Goal: Transaction & Acquisition: Download file/media

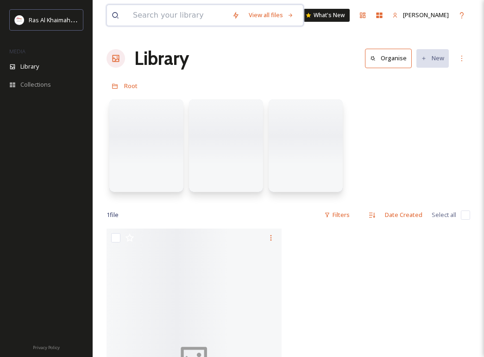
click at [180, 17] on input at bounding box center [177, 15] width 99 height 20
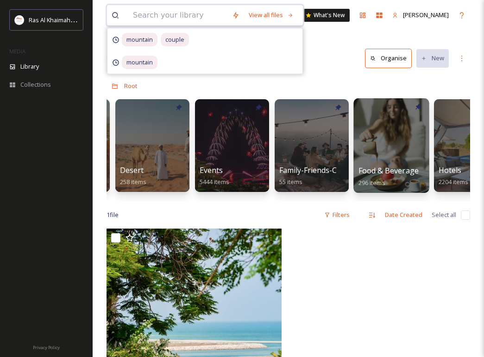
scroll to position [0, 225]
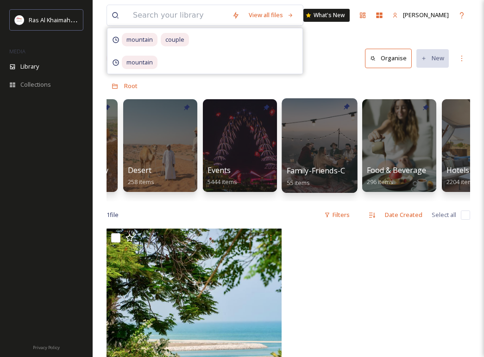
click at [326, 152] on div at bounding box center [320, 145] width 76 height 95
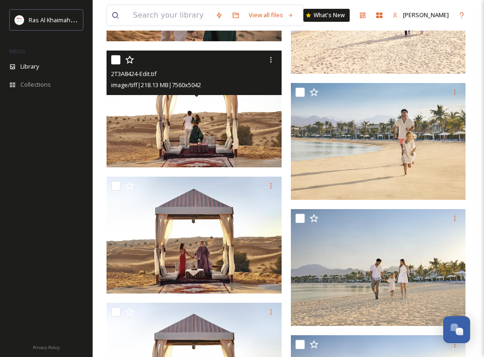
scroll to position [2200, 0]
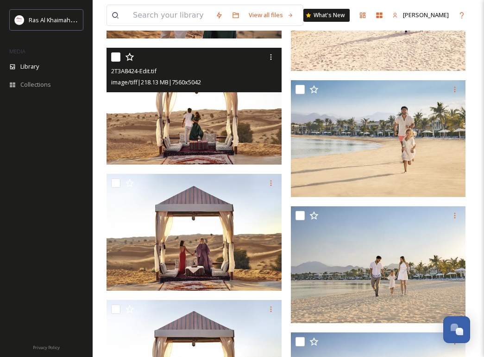
click at [235, 134] on img at bounding box center [194, 105] width 175 height 117
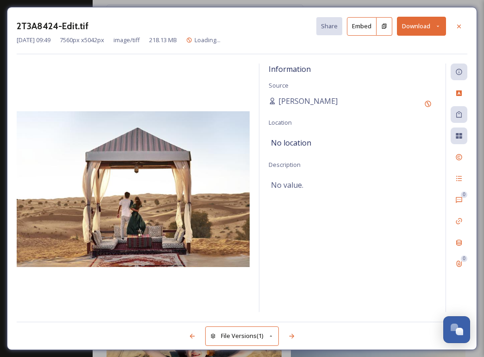
click at [425, 30] on button "Download" at bounding box center [421, 26] width 49 height 19
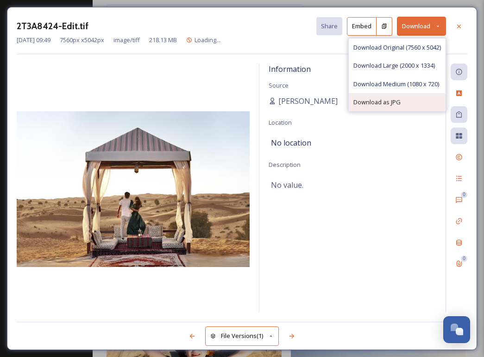
click at [385, 102] on span "Download as JPG" at bounding box center [377, 102] width 47 height 9
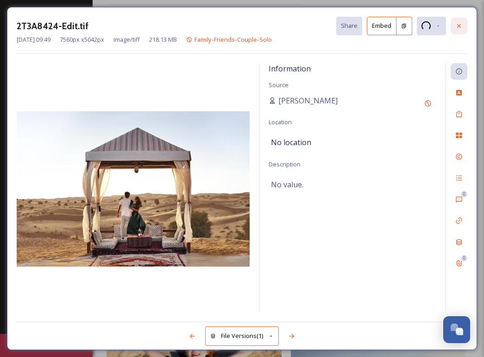
click at [457, 24] on icon at bounding box center [459, 25] width 7 height 7
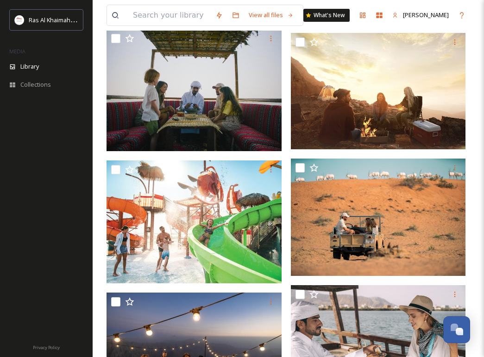
scroll to position [3365, 0]
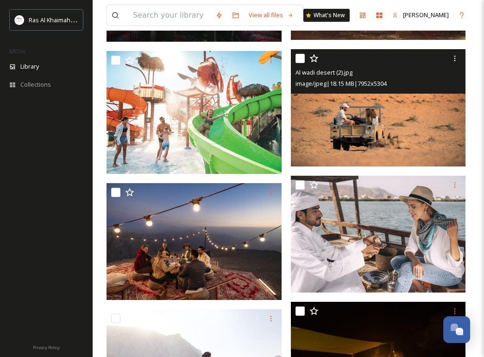
click at [442, 125] on img at bounding box center [378, 107] width 175 height 117
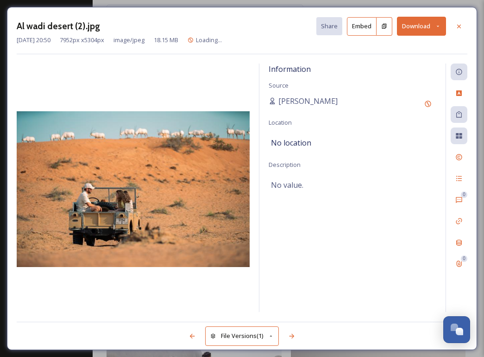
click at [407, 27] on button "Download" at bounding box center [421, 26] width 49 height 19
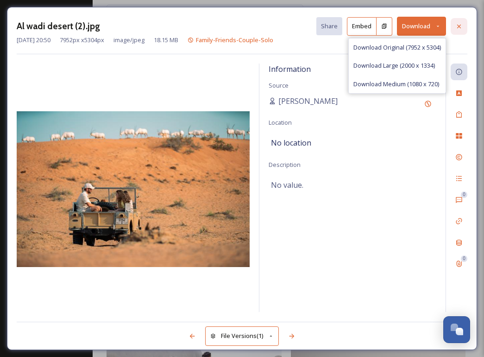
click at [460, 23] on icon at bounding box center [459, 26] width 7 height 7
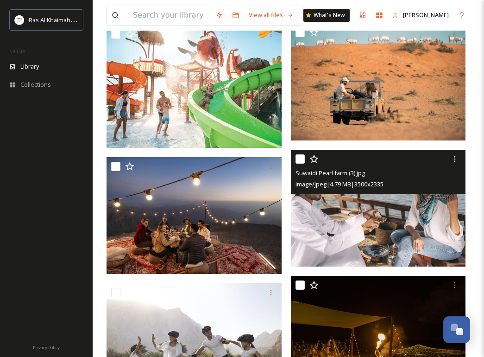
scroll to position [3367, 0]
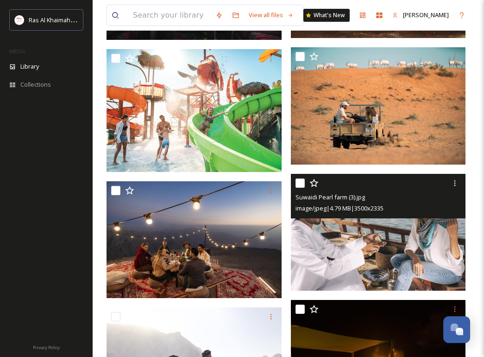
click at [403, 246] on img at bounding box center [378, 232] width 175 height 117
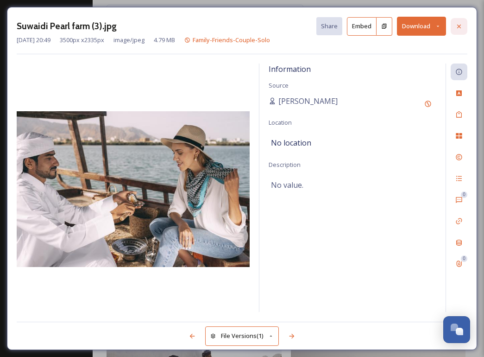
click at [460, 28] on icon at bounding box center [459, 26] width 7 height 7
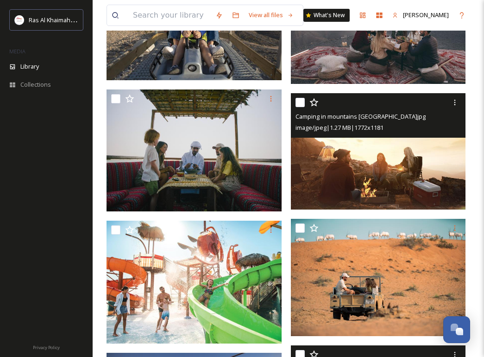
scroll to position [3121, 0]
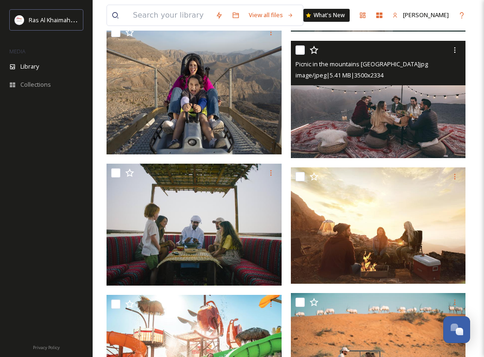
click at [434, 114] on img at bounding box center [378, 99] width 175 height 117
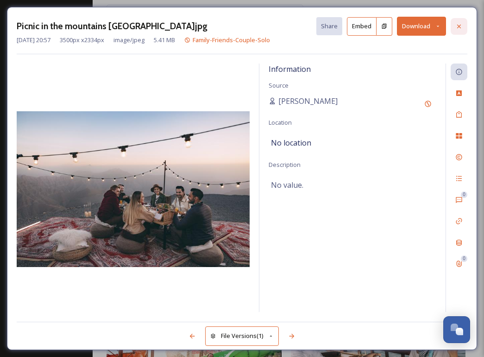
click at [457, 26] on icon at bounding box center [459, 26] width 7 height 7
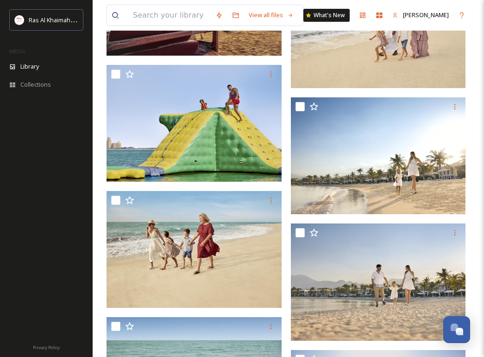
scroll to position [1436, 0]
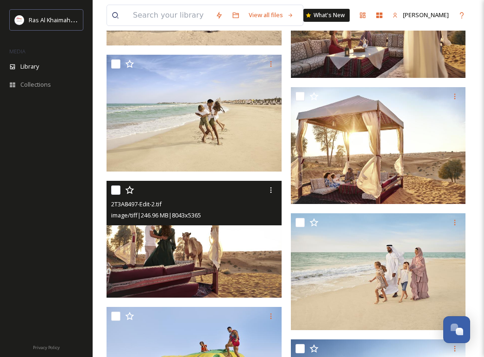
click at [243, 251] on img at bounding box center [194, 239] width 175 height 117
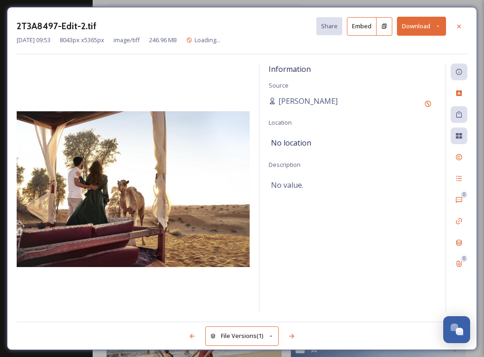
click at [414, 29] on button "Download" at bounding box center [421, 26] width 49 height 19
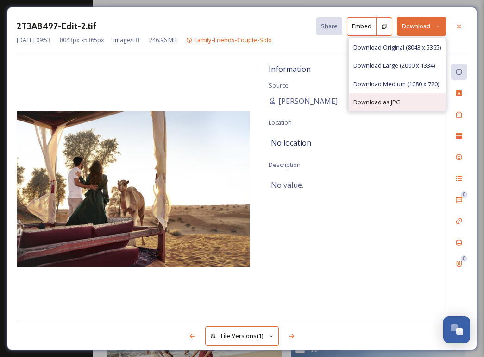
click at [383, 98] on span "Download as JPG" at bounding box center [377, 102] width 47 height 9
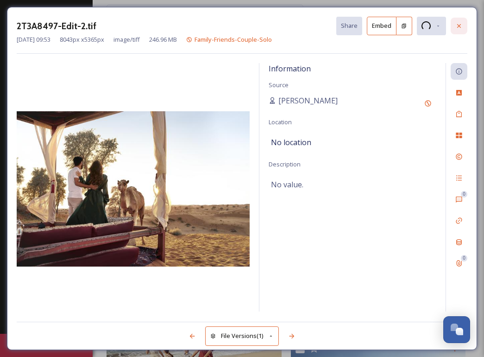
click at [460, 23] on icon at bounding box center [459, 25] width 7 height 7
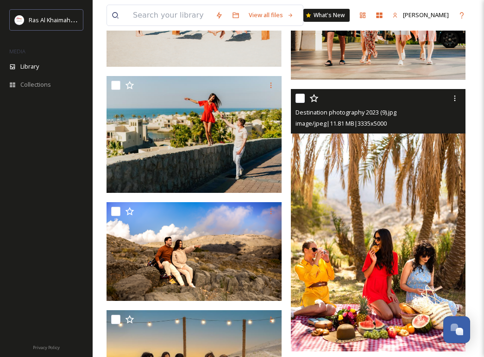
scroll to position [658, 0]
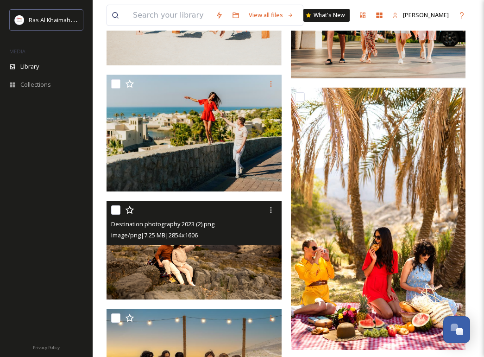
click at [236, 256] on img at bounding box center [194, 250] width 175 height 99
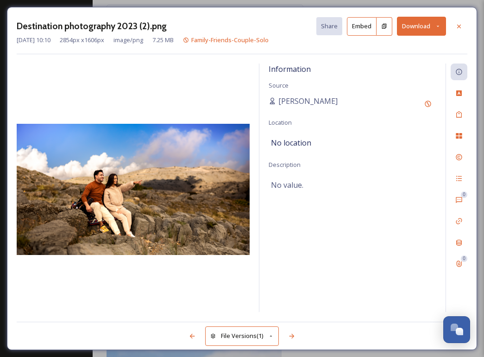
click at [191, 112] on div at bounding box center [133, 187] width 233 height 249
click at [408, 30] on button "Download" at bounding box center [421, 26] width 49 height 19
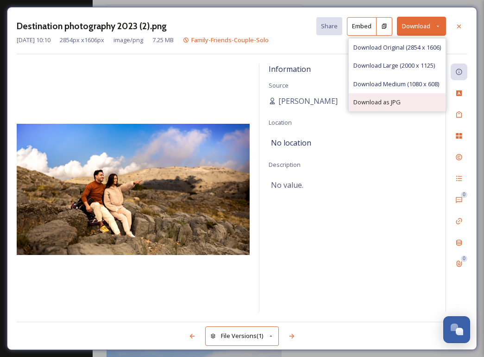
click at [386, 98] on span "Download as JPG" at bounding box center [377, 102] width 47 height 9
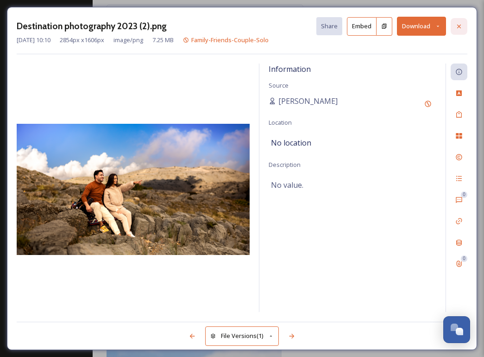
click at [461, 26] on icon at bounding box center [459, 26] width 7 height 7
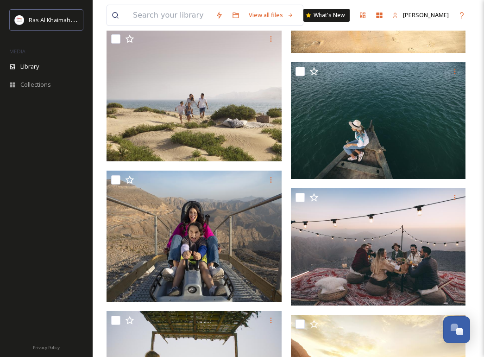
scroll to position [2976, 0]
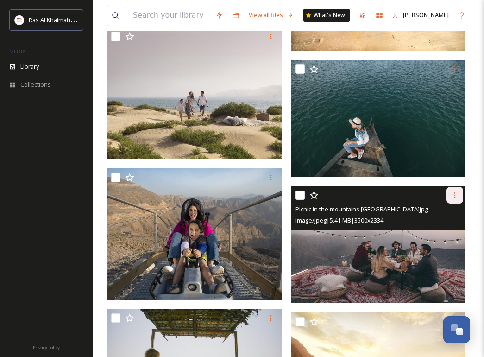
click at [457, 197] on icon at bounding box center [454, 194] width 7 height 7
click at [449, 230] on span "Download" at bounding box center [444, 233] width 28 height 9
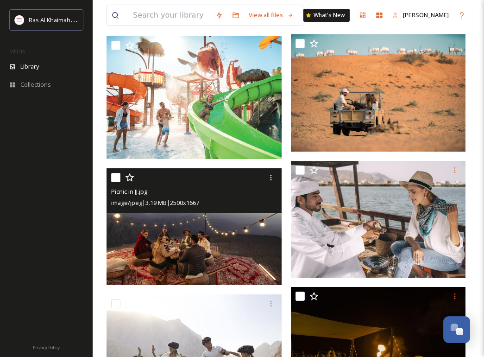
scroll to position [3379, 0]
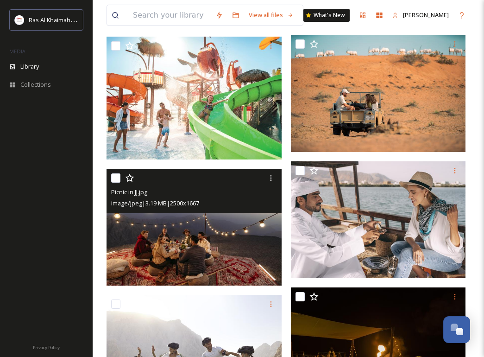
click at [232, 220] on img at bounding box center [194, 227] width 175 height 117
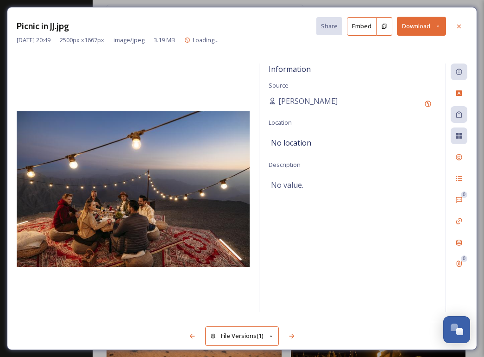
click at [412, 32] on button "Download" at bounding box center [421, 26] width 49 height 19
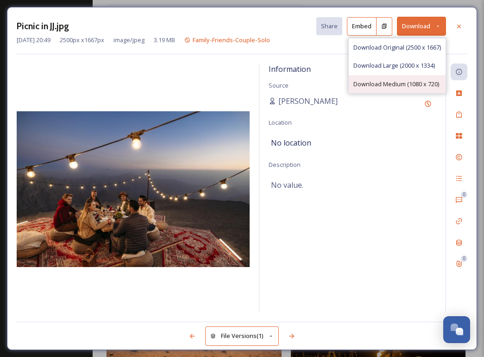
click at [402, 78] on div "Download Medium (1080 x 720)" at bounding box center [397, 84] width 97 height 18
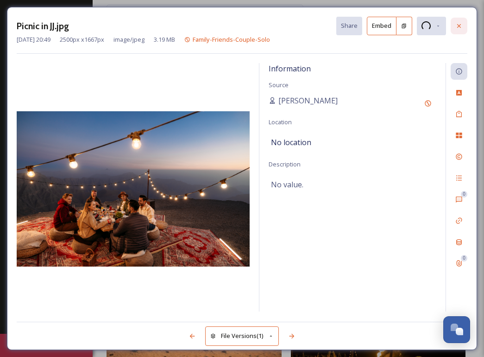
click at [461, 24] on icon at bounding box center [459, 25] width 7 height 7
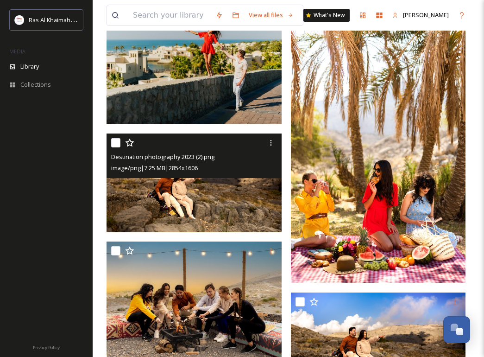
scroll to position [748, 0]
